Goal: Navigation & Orientation: Go to known website

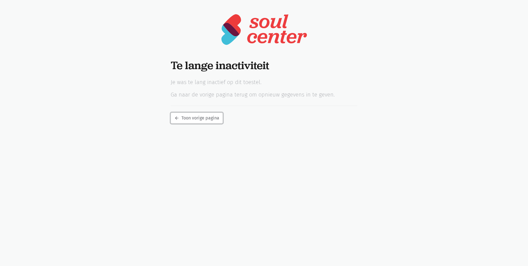
click at [209, 117] on link "arrow_back Toon vorige pagina" at bounding box center [197, 117] width 52 height 11
click at [202, 118] on link "arrow_back Toon vorige pagina" at bounding box center [197, 117] width 52 height 11
click at [188, 119] on link "arrow_back Toon vorige pagina" at bounding box center [197, 117] width 52 height 11
